Goal: Task Accomplishment & Management: Use online tool/utility

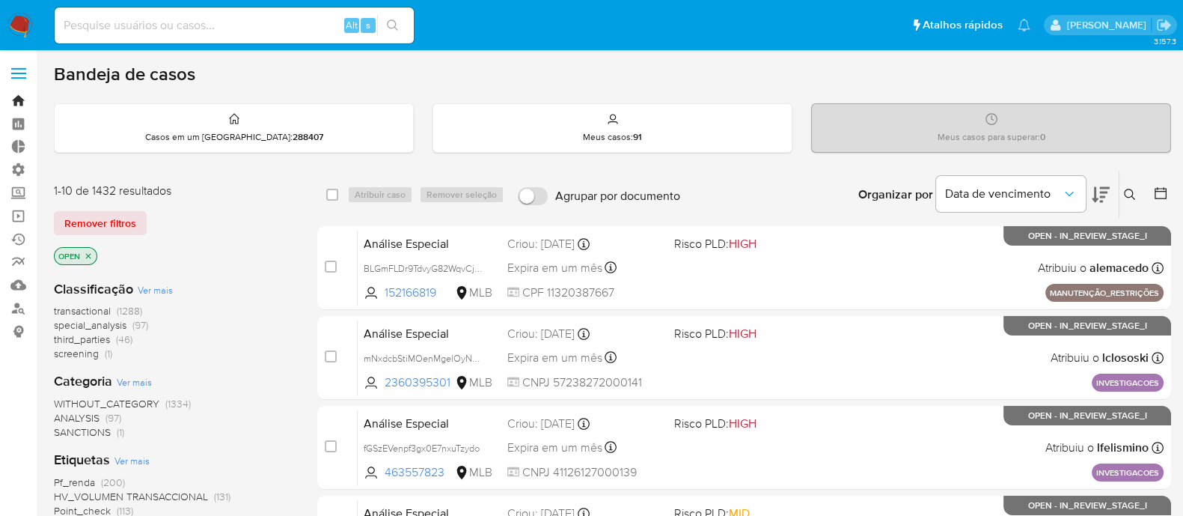
click at [16, 98] on link "Bandeja" at bounding box center [89, 100] width 178 height 23
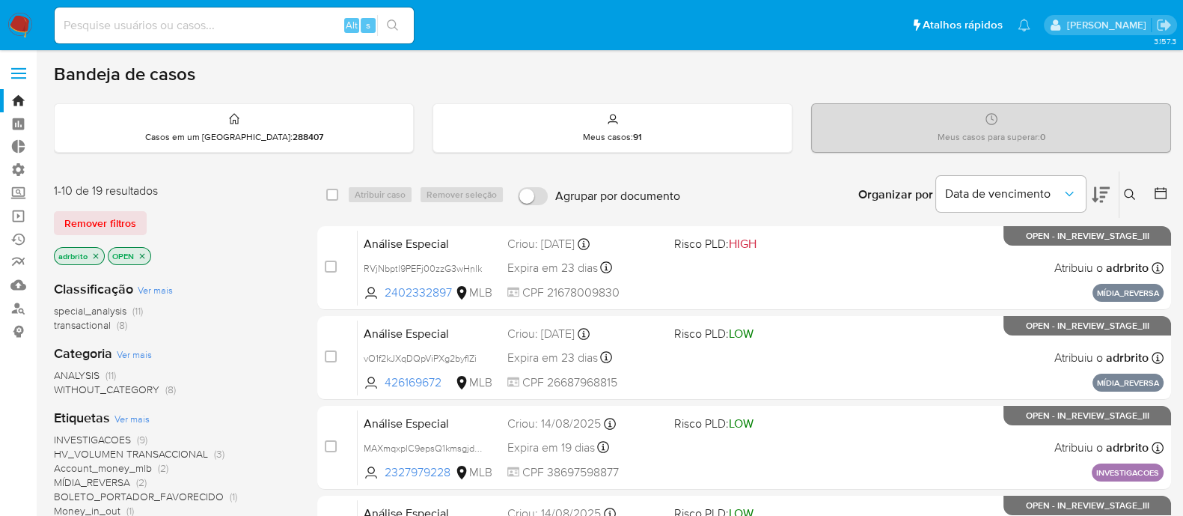
click at [20, 73] on span at bounding box center [18, 74] width 15 height 2
click at [0, 0] on input "checkbox" at bounding box center [0, 0] width 0 height 0
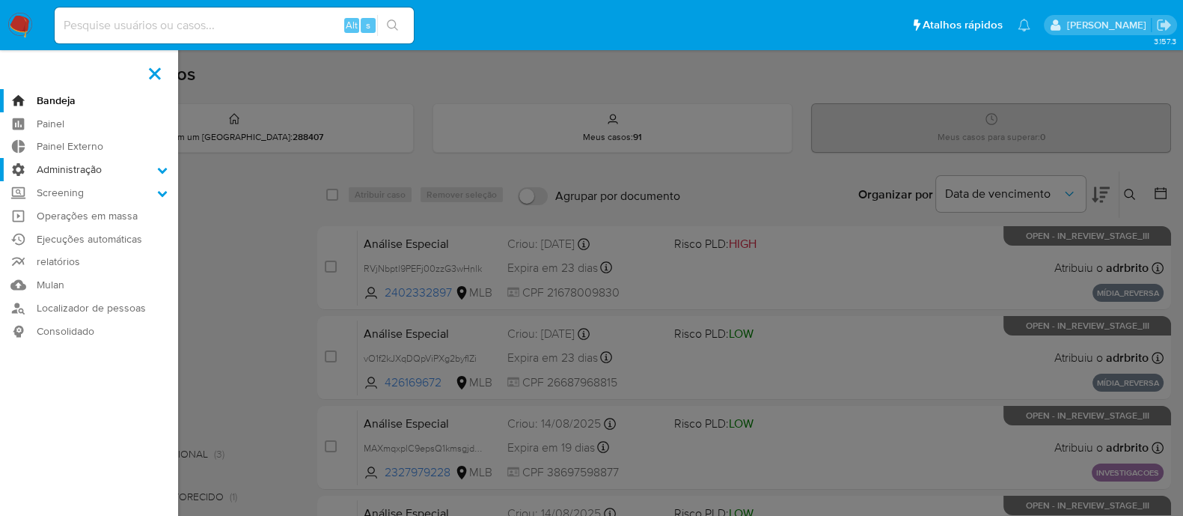
click at [159, 168] on icon at bounding box center [163, 171] width 10 height 6
click at [0, 0] on input "Administração" at bounding box center [0, 0] width 0 height 0
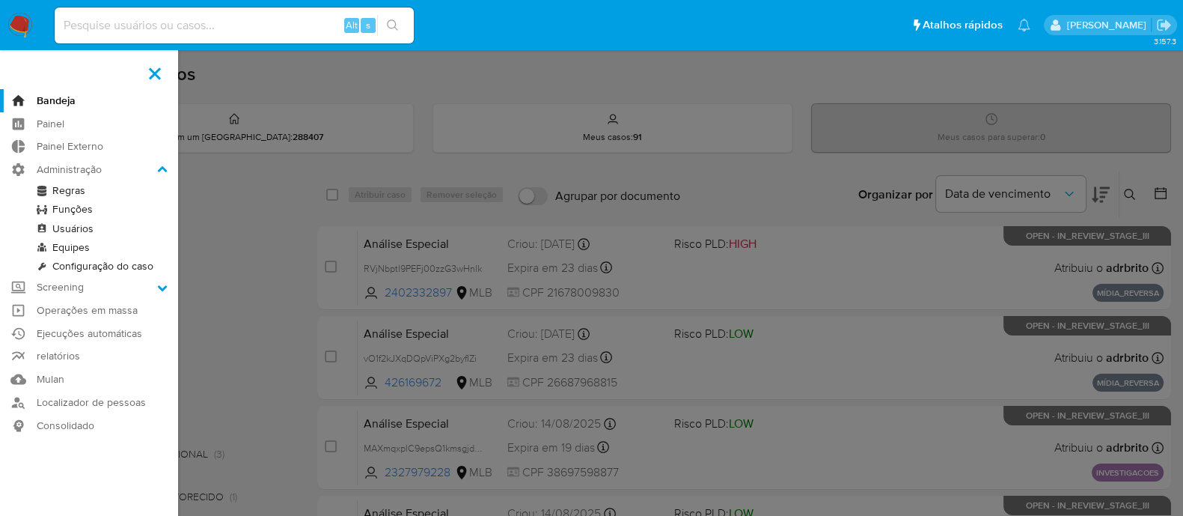
click at [101, 230] on link "Usuários" at bounding box center [89, 228] width 178 height 19
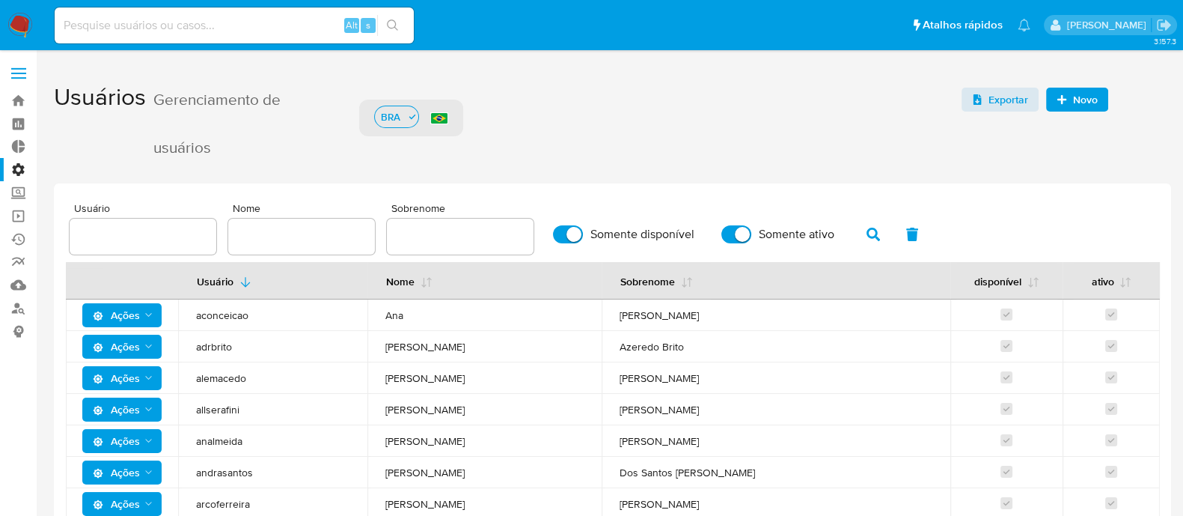
click at [1071, 98] on span "Novo" at bounding box center [1077, 99] width 41 height 21
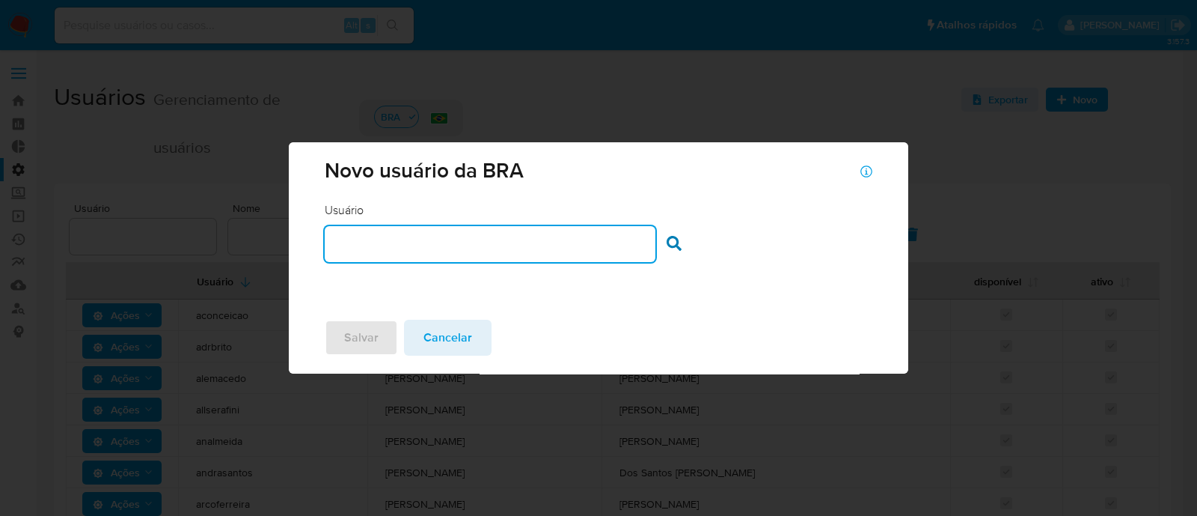
click at [558, 234] on input "text" at bounding box center [490, 243] width 330 height 19
click at [667, 241] on icon at bounding box center [674, 243] width 15 height 15
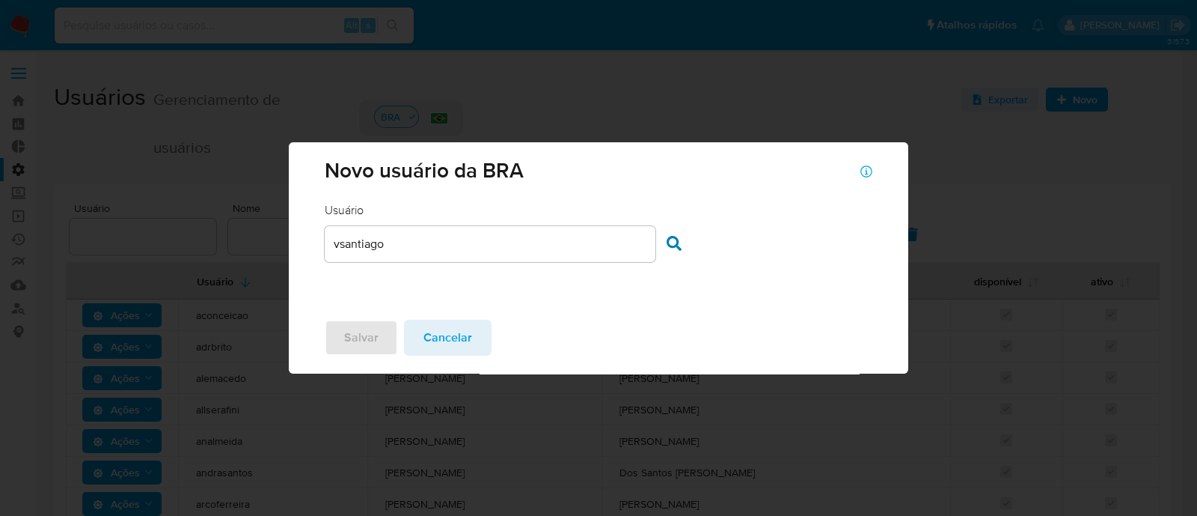
click at [455, 253] on div "vsantiago" at bounding box center [490, 244] width 330 height 36
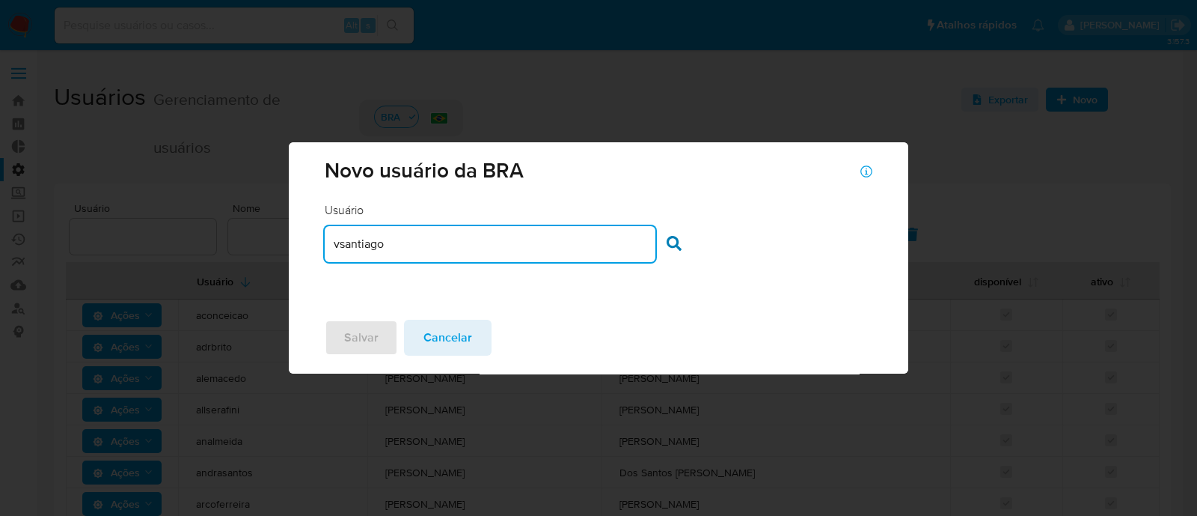
click at [440, 249] on input "vsantiago" at bounding box center [490, 243] width 330 height 19
click at [668, 245] on icon at bounding box center [674, 243] width 15 height 15
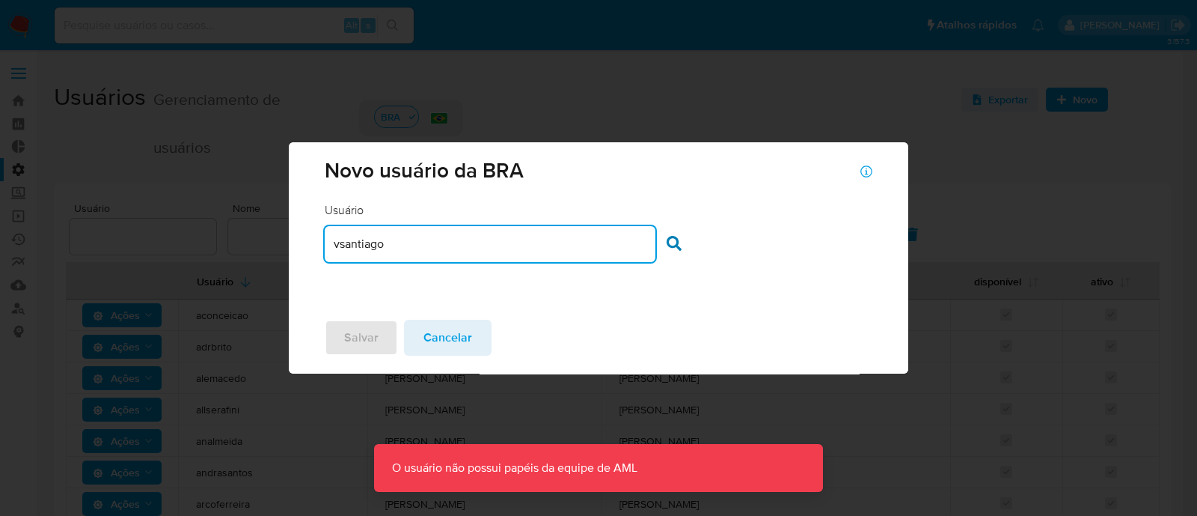
click at [513, 251] on input "vsantiago" at bounding box center [490, 243] width 330 height 19
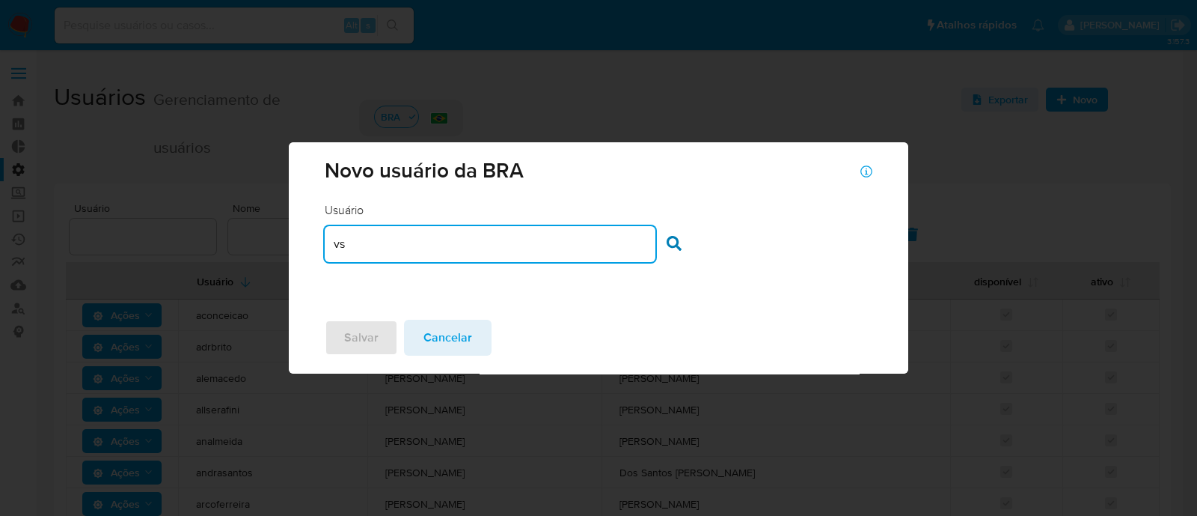
type input "v"
paste input "vsantiag"
type input "vsantiag"
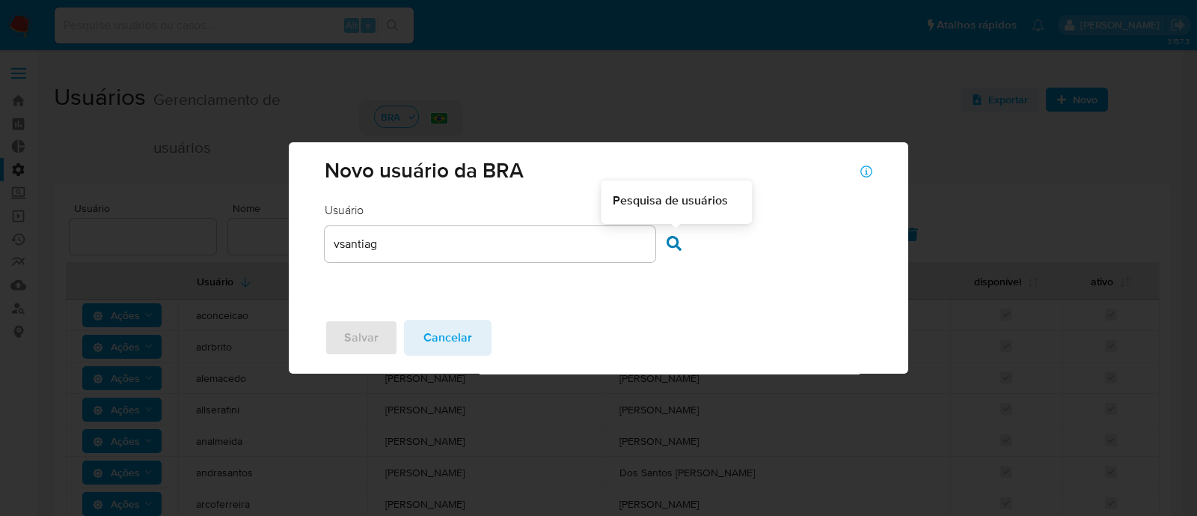
click at [674, 238] on icon at bounding box center [674, 243] width 15 height 15
click at [441, 329] on span "Cancelar" at bounding box center [448, 337] width 49 height 33
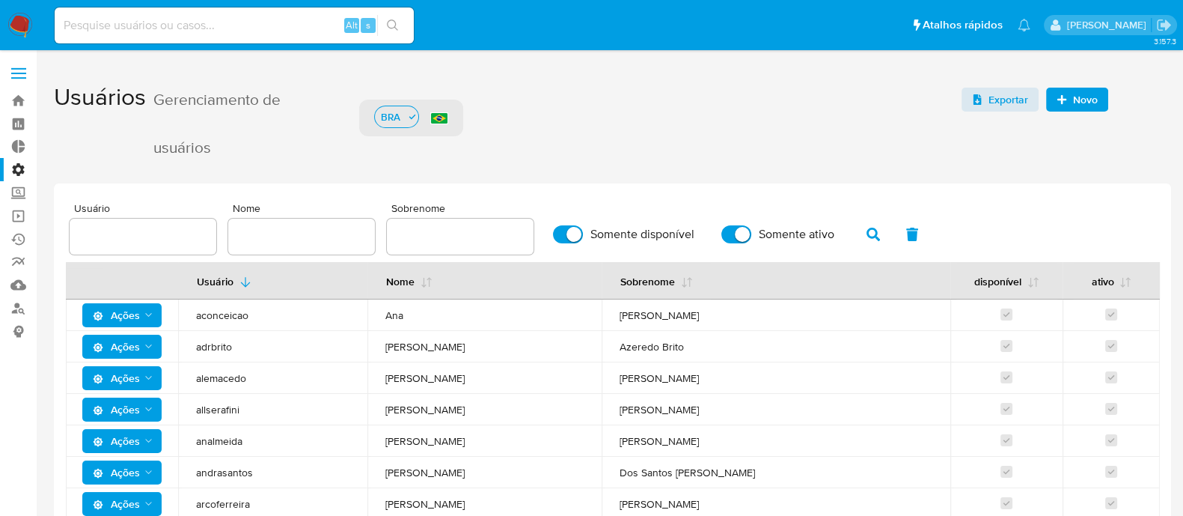
click at [761, 117] on div "BRA" at bounding box center [591, 121] width 464 height 59
click at [1097, 99] on button "Novo" at bounding box center [1077, 100] width 62 height 24
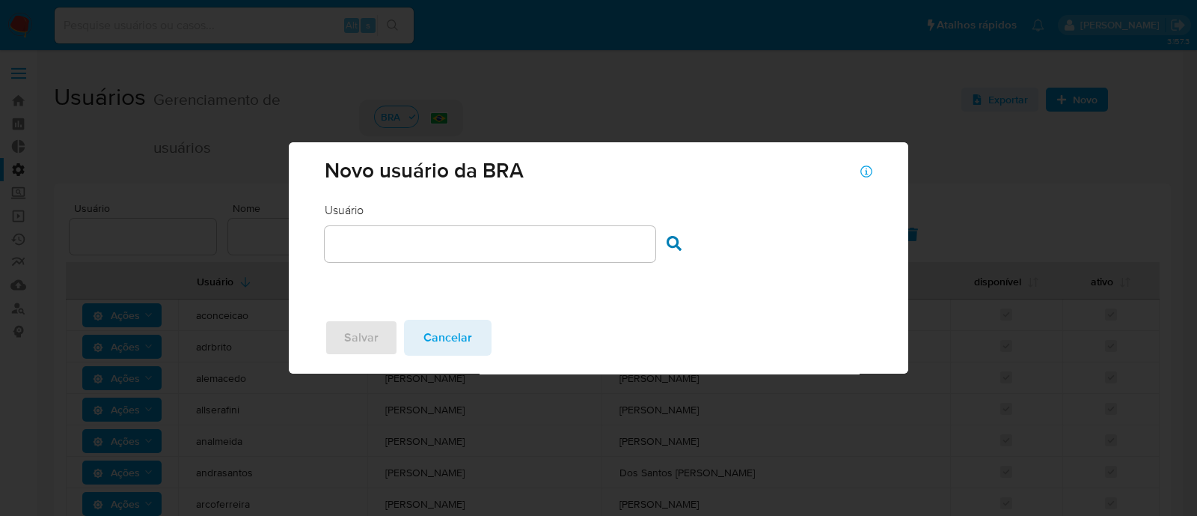
click at [492, 237] on input "text" at bounding box center [490, 243] width 330 height 19
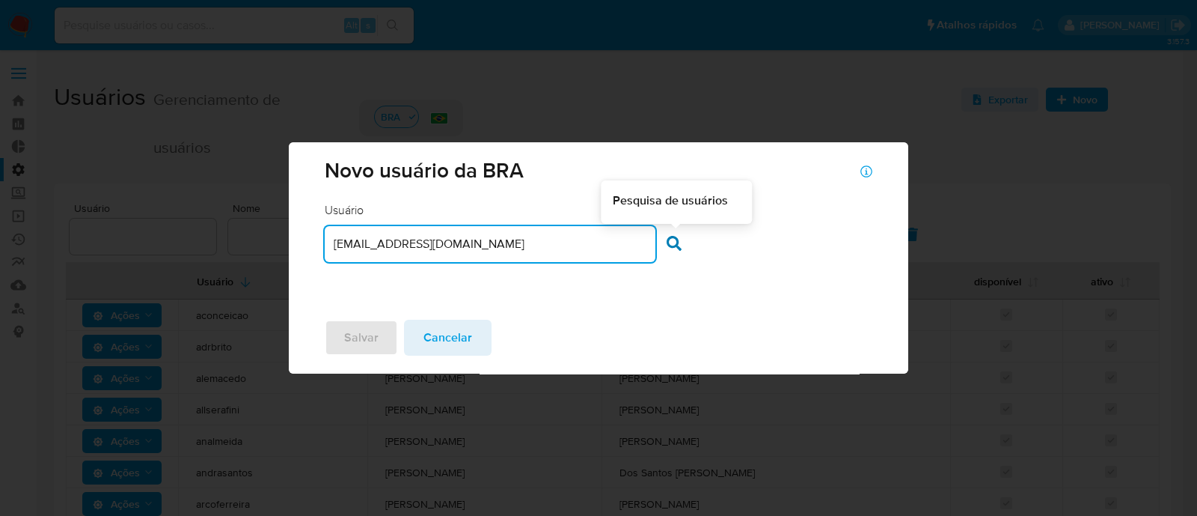
click at [673, 246] on icon at bounding box center [674, 243] width 15 height 15
drag, startPoint x: 566, startPoint y: 248, endPoint x: 309, endPoint y: 240, distance: 256.8
click at [309, 240] on div "Usuário Usuário vinicius.santiago@mercadolivre.com Pesquisa de usuários" at bounding box center [598, 255] width 619 height 106
type input "vsantigo"
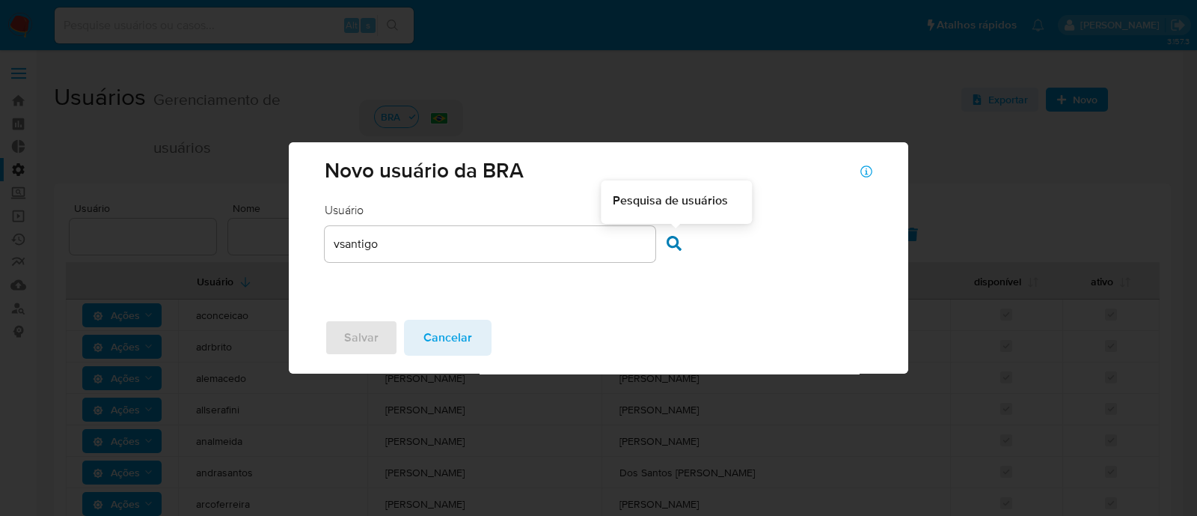
click at [683, 242] on div at bounding box center [678, 245] width 22 height 19
click at [667, 245] on icon at bounding box center [674, 243] width 15 height 15
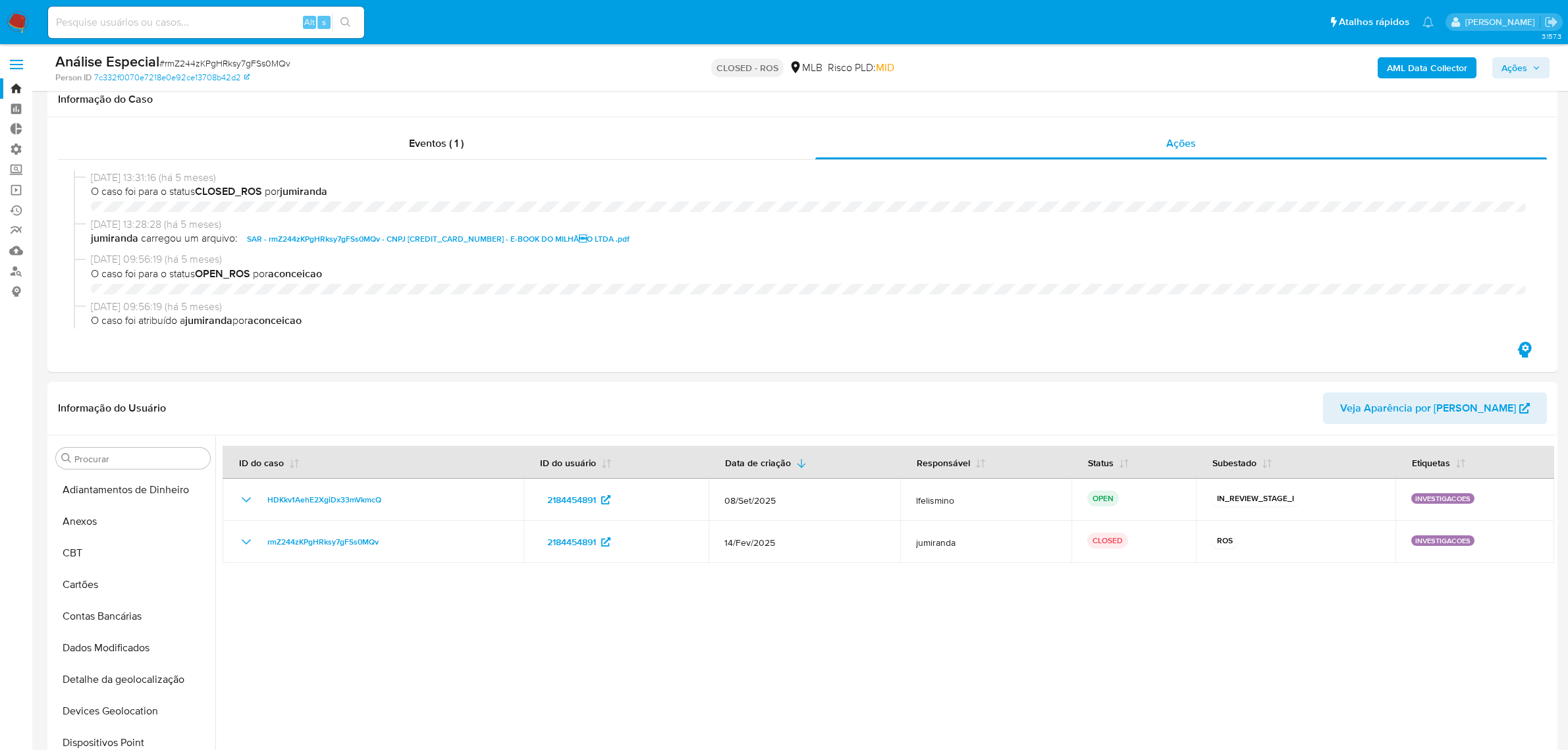
select select "10"
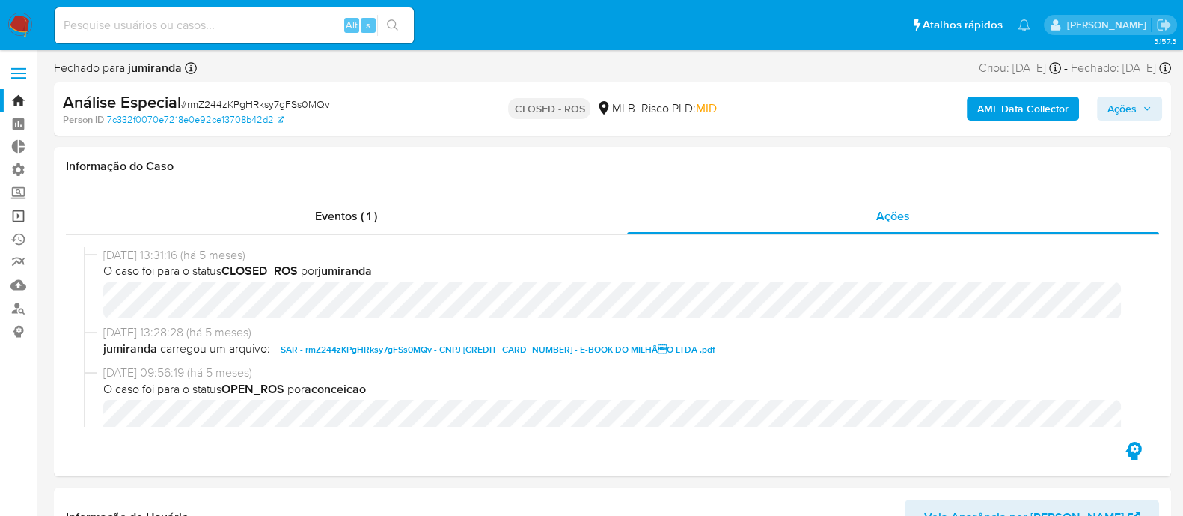
click at [20, 213] on link "Operações em massa" at bounding box center [89, 215] width 178 height 23
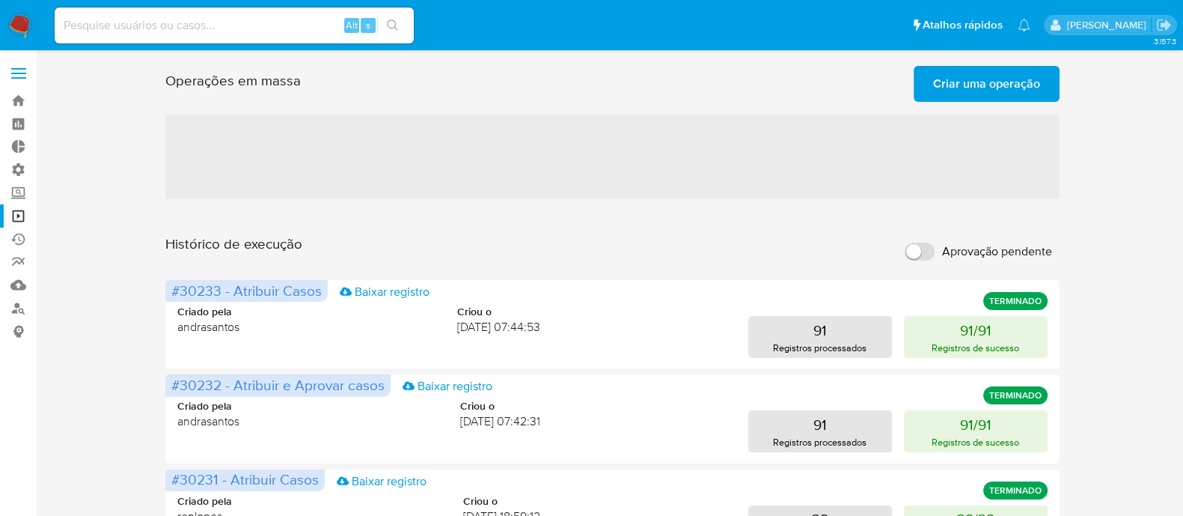
click at [962, 91] on span "Criar uma operação" at bounding box center [986, 83] width 107 height 33
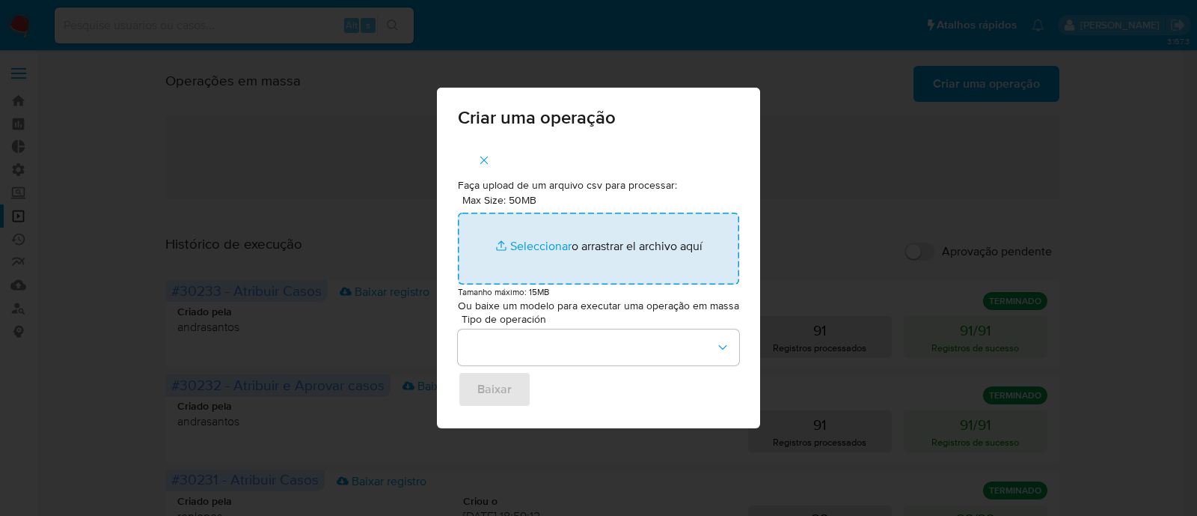
click at [532, 248] on input "Max Size: 50MB Seleccionar archivos" at bounding box center [598, 249] width 281 height 72
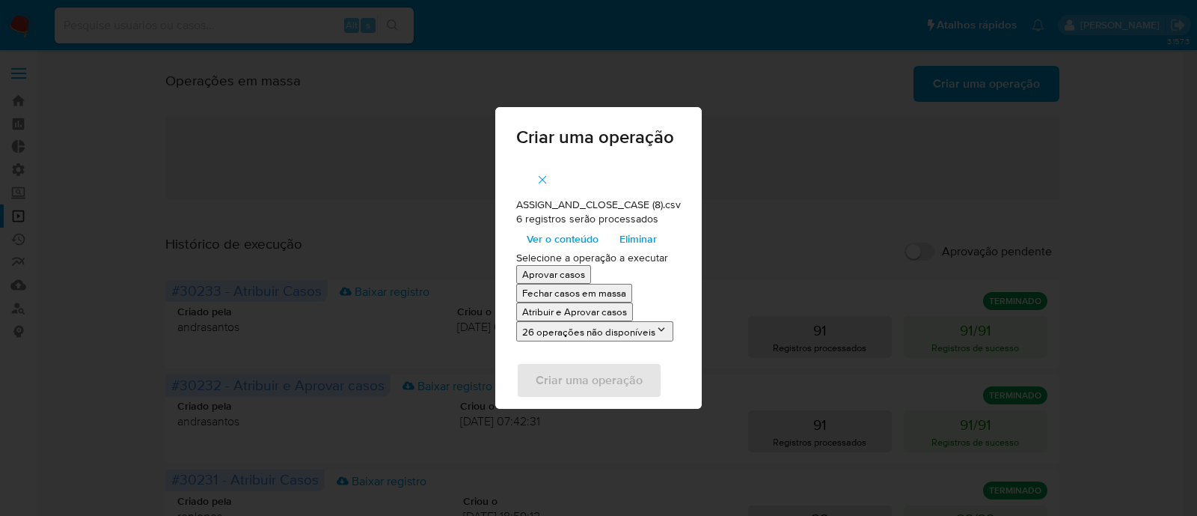
click at [601, 310] on p "Atribuir e Aprovar casos" at bounding box center [574, 312] width 105 height 14
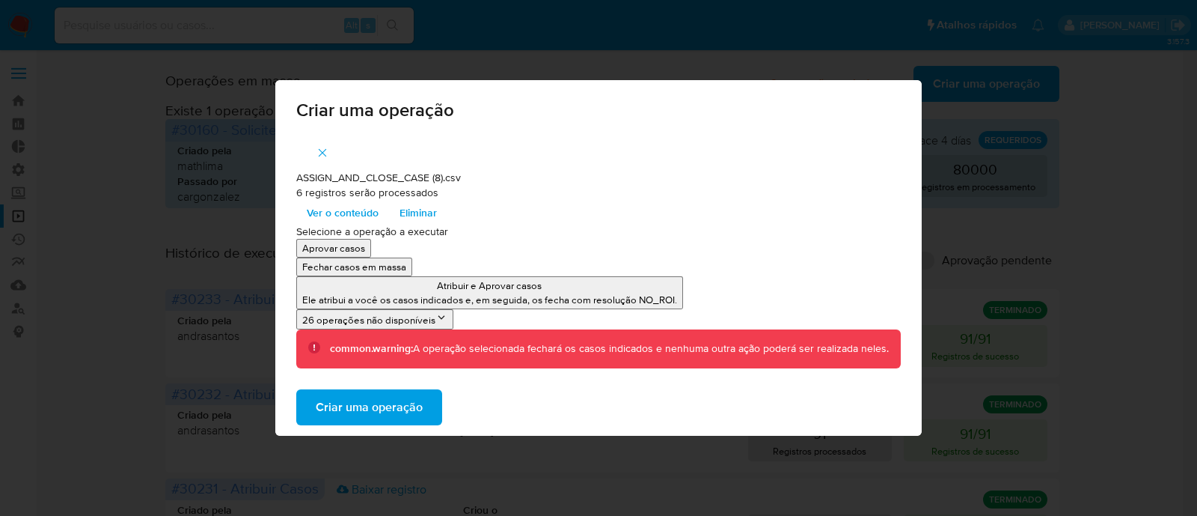
click at [363, 405] on span "Criar uma operação" at bounding box center [369, 407] width 107 height 33
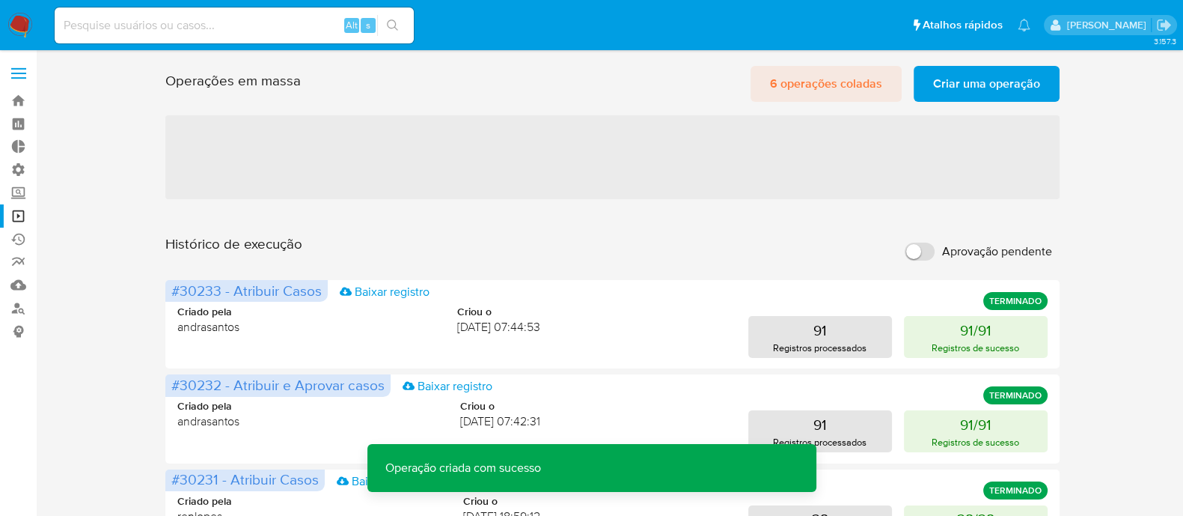
click at [823, 94] on span "6 operações coladas" at bounding box center [826, 83] width 112 height 33
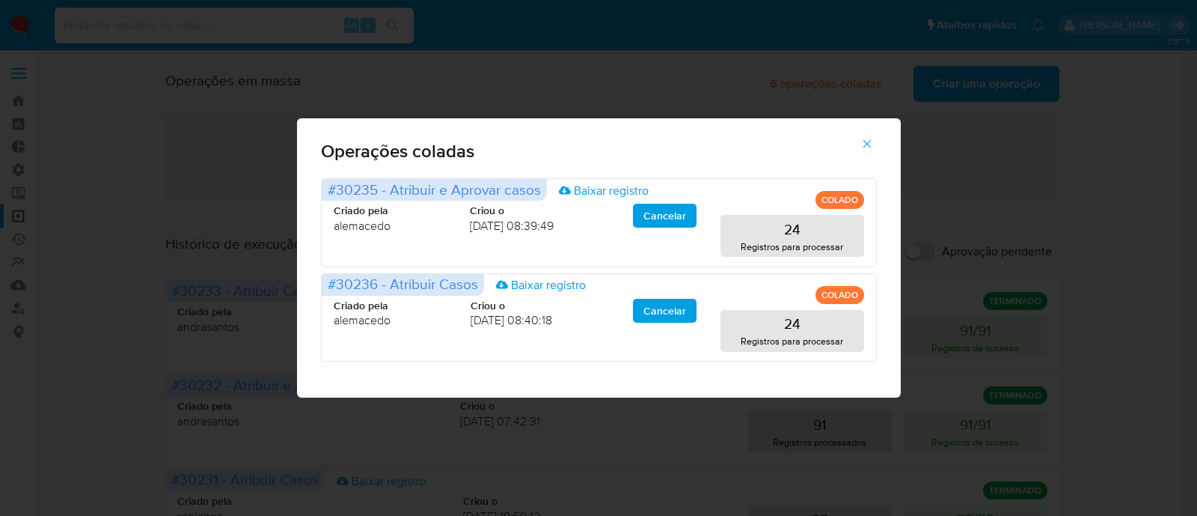
click at [861, 144] on icon "button" at bounding box center [867, 143] width 13 height 13
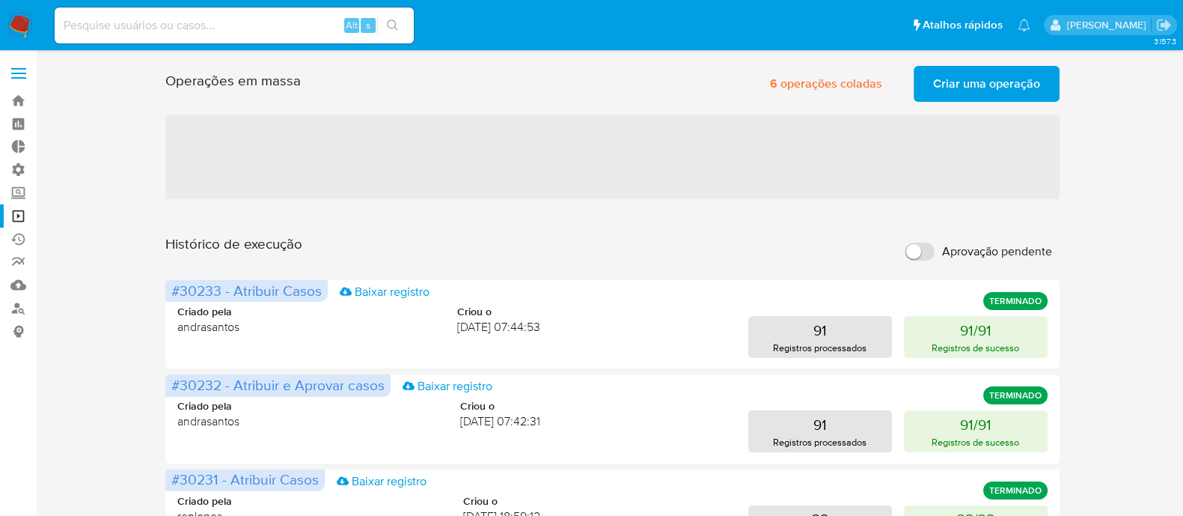
click at [956, 93] on span "Criar uma operação" at bounding box center [986, 83] width 107 height 33
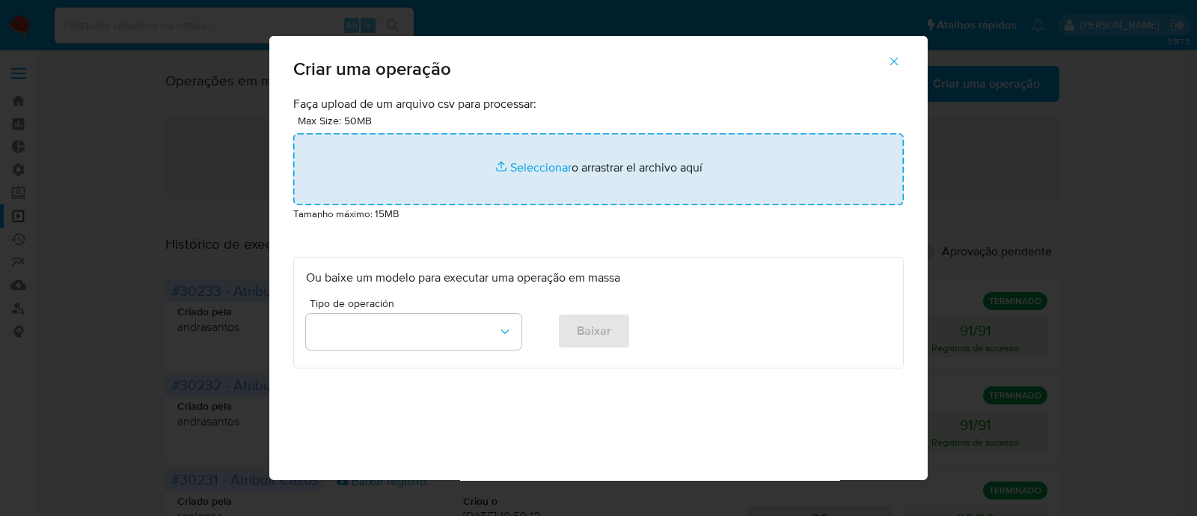
click at [550, 166] on input "file" at bounding box center [598, 169] width 611 height 72
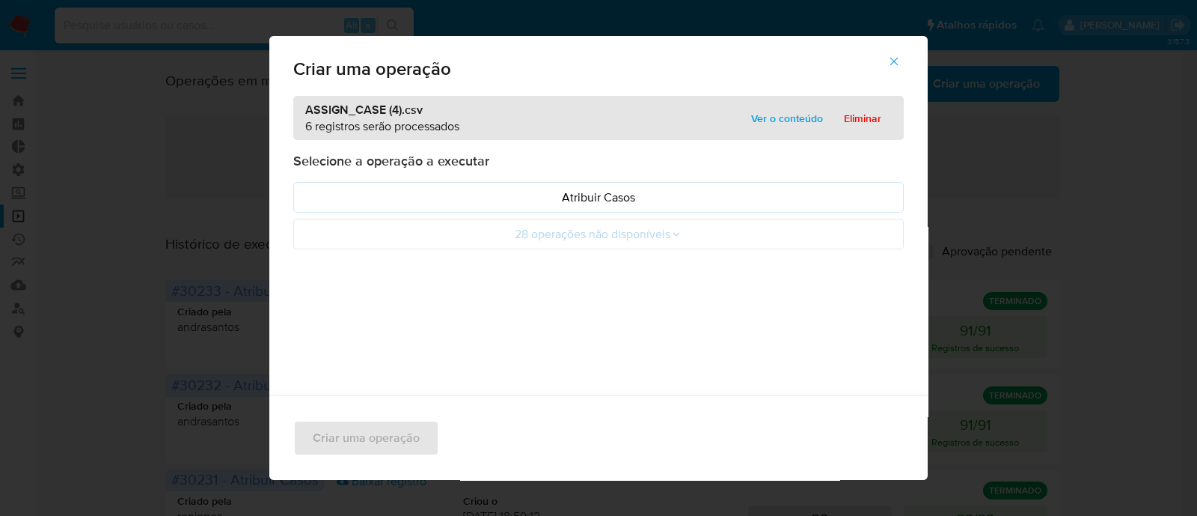
drag, startPoint x: 433, startPoint y: 318, endPoint x: 459, endPoint y: 277, distance: 48.4
click at [433, 317] on div "ASSIGN_CASE (4).csv 6 registros serão processados Ver o conteúdo Eliminar Selec…" at bounding box center [598, 317] width 659 height 443
click at [531, 201] on p "Atribuir Casos" at bounding box center [598, 197] width 585 height 17
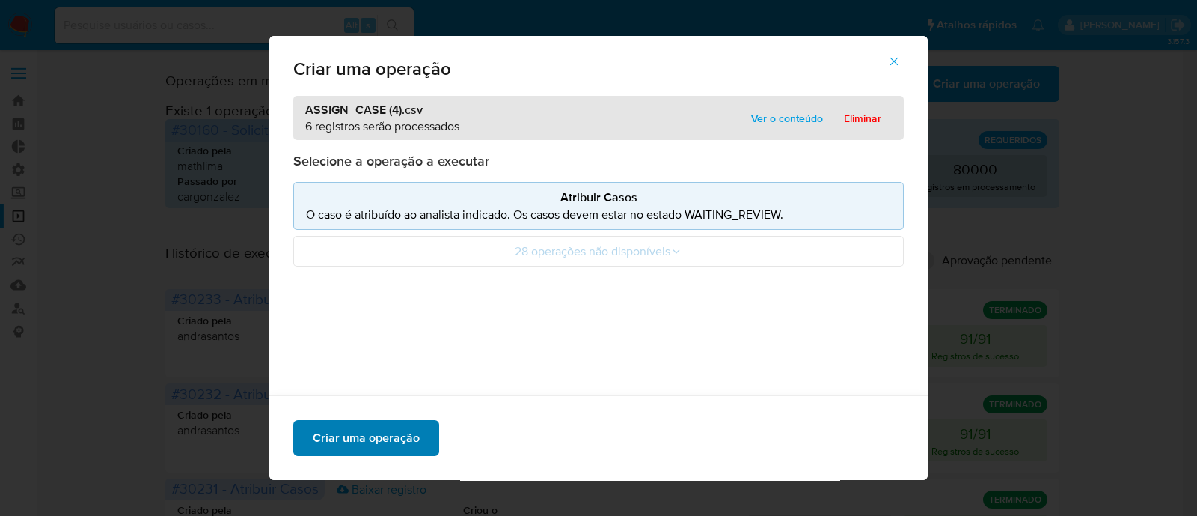
click at [349, 435] on span "Criar uma operação" at bounding box center [366, 437] width 107 height 33
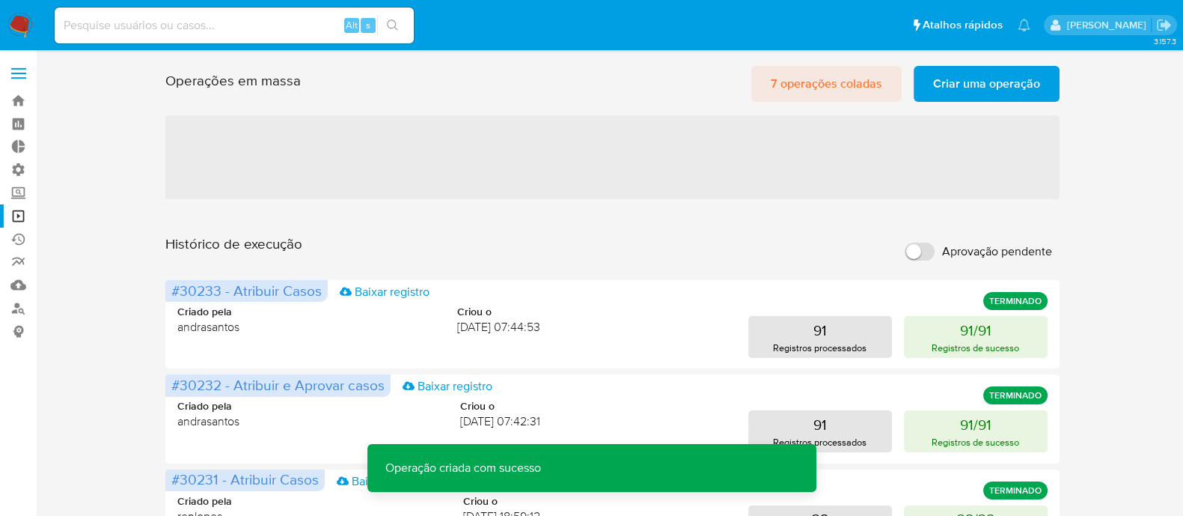
click at [805, 80] on span "7 operações coladas" at bounding box center [827, 83] width 112 height 33
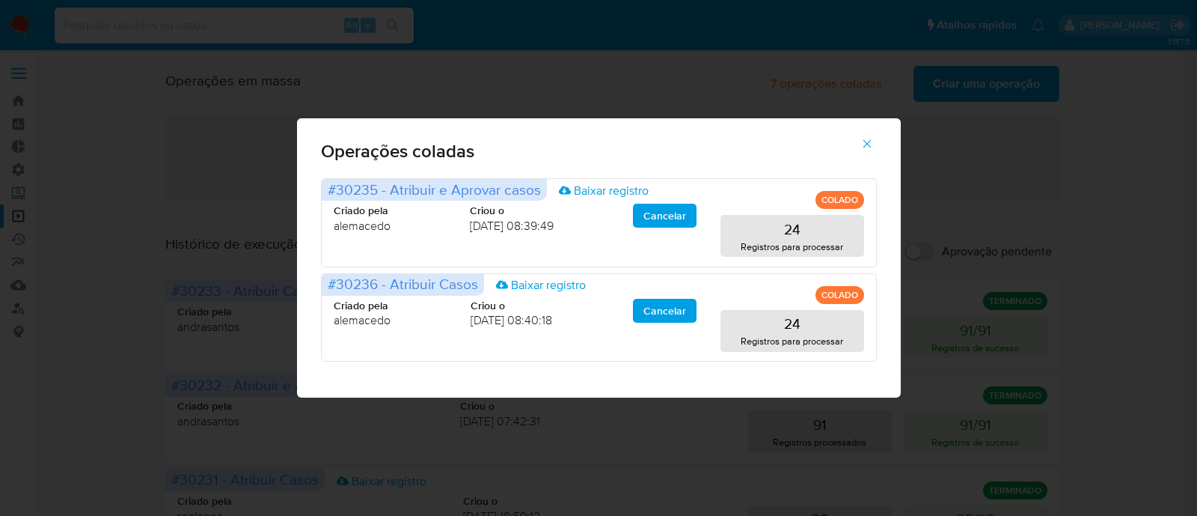
click at [864, 141] on icon "button" at bounding box center [867, 144] width 8 height 8
